Goal: Information Seeking & Learning: Learn about a topic

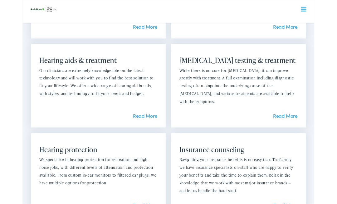
scroll to position [594, 0]
click at [304, 130] on link "Read More" at bounding box center [303, 134] width 28 height 8
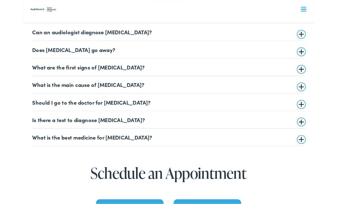
scroll to position [1350, 0]
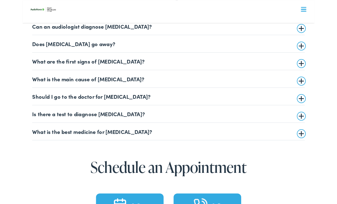
click at [19, 152] on summary "What is the best medicine for [MEDICAL_DATA]?" at bounding box center [168, 151] width 314 height 7
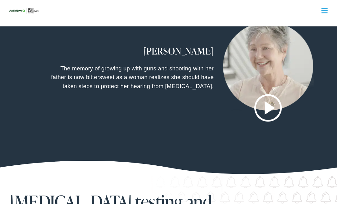
scroll to position [971, 0]
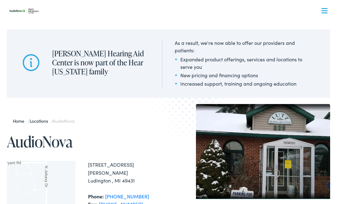
click at [325, 13] on span at bounding box center [324, 12] width 6 height 1
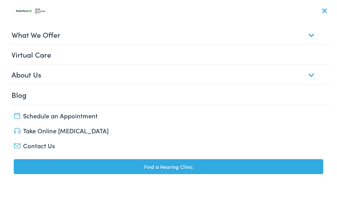
click at [309, 37] on link "What We Offer" at bounding box center [171, 34] width 318 height 19
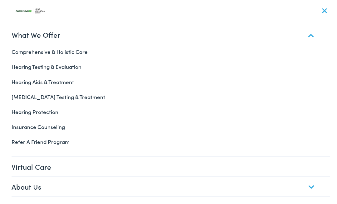
click at [62, 81] on link "Hearing Aids & Treatment" at bounding box center [168, 81] width 323 height 15
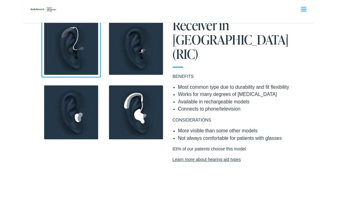
scroll to position [526, 0]
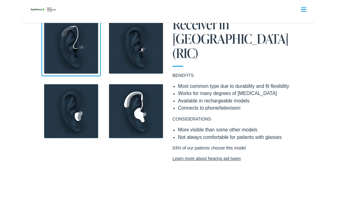
click at [220, 179] on link "Learn more about hearing aid types" at bounding box center [243, 182] width 140 height 7
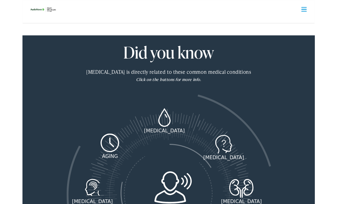
scroll to position [724, 0]
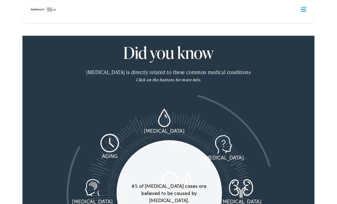
click at [235, 156] on icon at bounding box center [232, 166] width 20 height 21
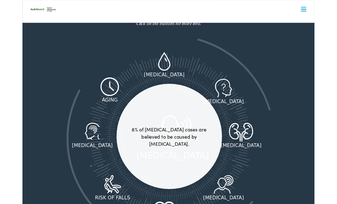
scroll to position [790, 0]
click at [97, 111] on div "aging" at bounding box center [101, 115] width 118 height 8
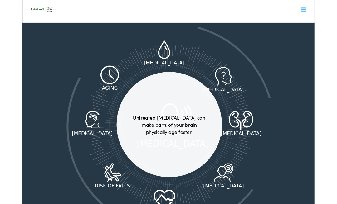
scroll to position [803, 0]
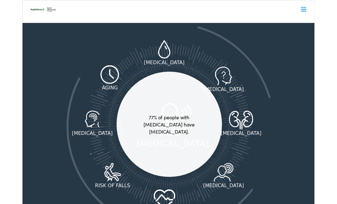
click at [260, 128] on icon at bounding box center [252, 139] width 33 height 22
click at [237, 77] on icon at bounding box center [231, 88] width 26 height 22
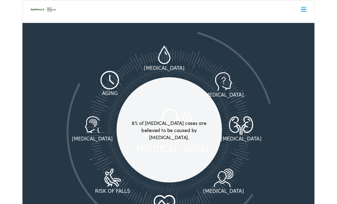
scroll to position [796, 0]
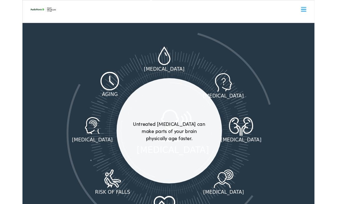
click at [109, 83] on icon at bounding box center [100, 94] width 23 height 22
click at [230, 196] on icon at bounding box center [231, 206] width 22 height 21
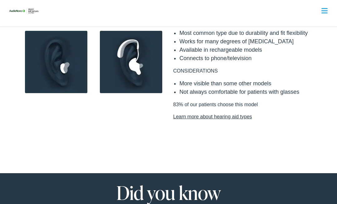
scroll to position [592, 0]
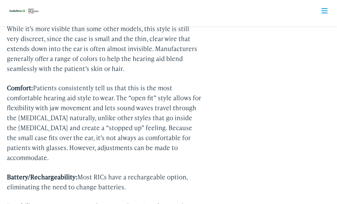
scroll to position [562, 0]
